Goal: Complete application form

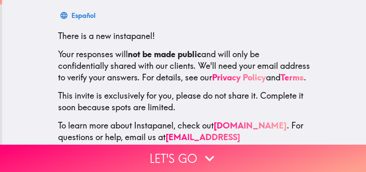
scroll to position [162, 0]
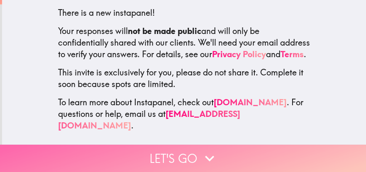
click at [162, 145] on button "Let's go" at bounding box center [183, 158] width 366 height 27
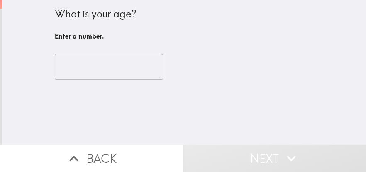
click at [111, 65] on input "number" at bounding box center [109, 67] width 108 height 26
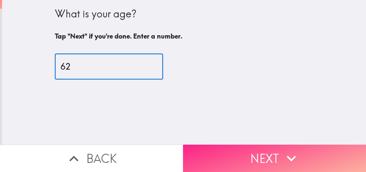
type input "62"
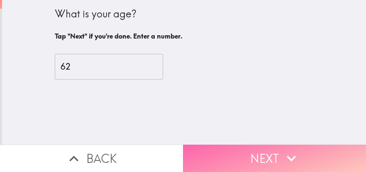
click at [238, 156] on button "Next" at bounding box center [274, 158] width 183 height 27
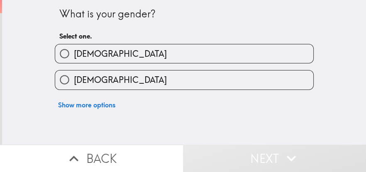
click at [96, 83] on span "[DEMOGRAPHIC_DATA]" at bounding box center [120, 80] width 93 height 12
click at [74, 83] on input "[DEMOGRAPHIC_DATA]" at bounding box center [64, 80] width 19 height 19
radio input "true"
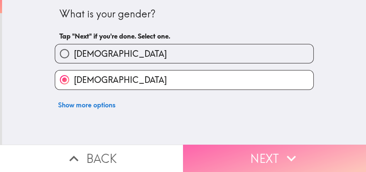
click at [232, 159] on button "Next" at bounding box center [274, 158] width 183 height 27
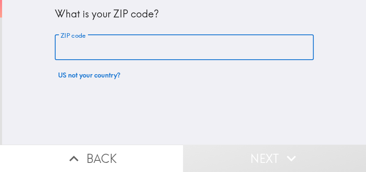
click at [118, 54] on input "ZIP code" at bounding box center [184, 48] width 259 height 26
type input "18421"
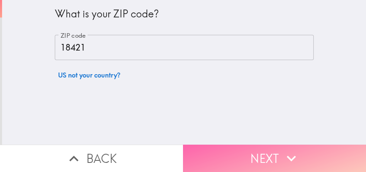
click at [213, 150] on button "Next" at bounding box center [274, 158] width 183 height 27
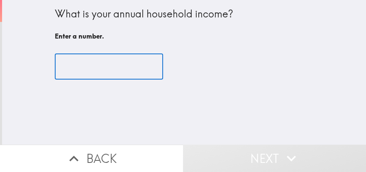
click at [88, 66] on input "number" at bounding box center [109, 67] width 108 height 26
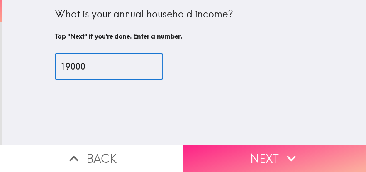
type input "19000"
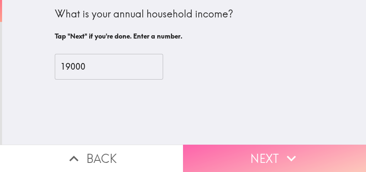
click at [261, 159] on button "Next" at bounding box center [274, 158] width 183 height 27
